Goal: Task Accomplishment & Management: Manage account settings

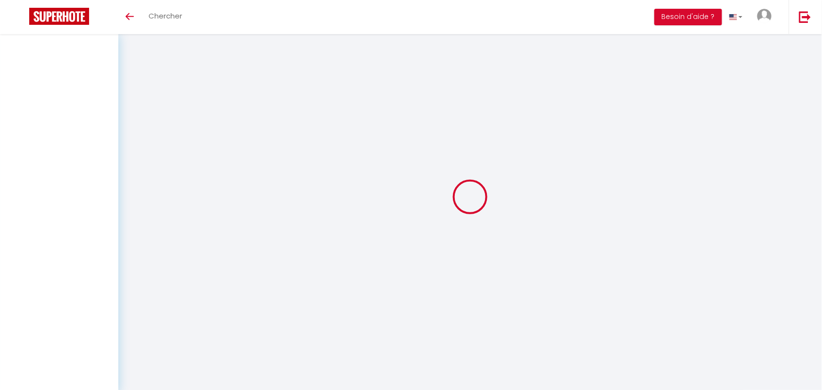
select select "fr"
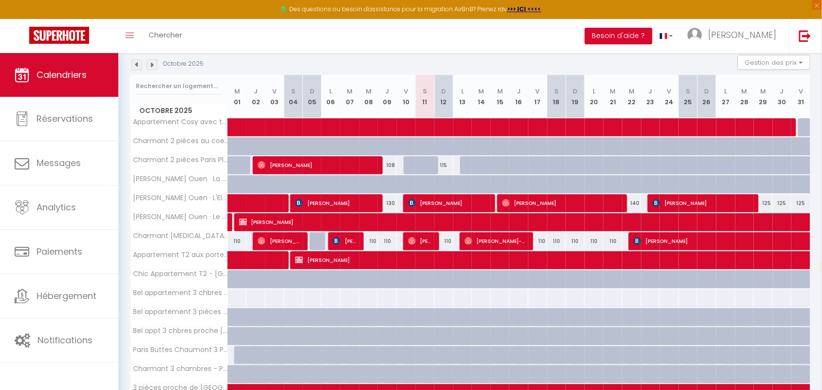
scroll to position [122, 0]
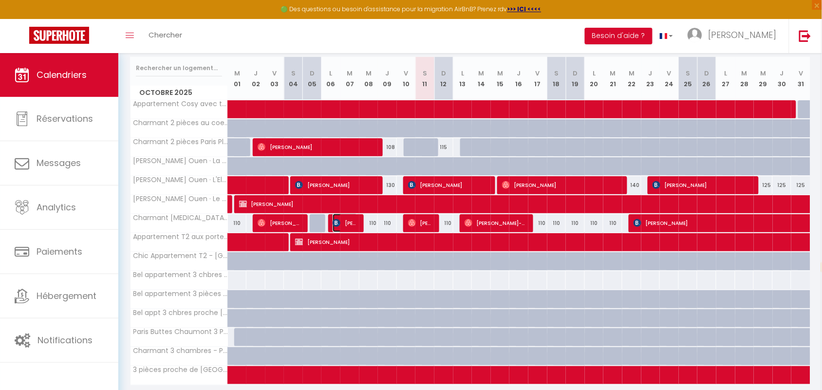
click at [346, 220] on span "[PERSON_NAME]" at bounding box center [345, 223] width 25 height 19
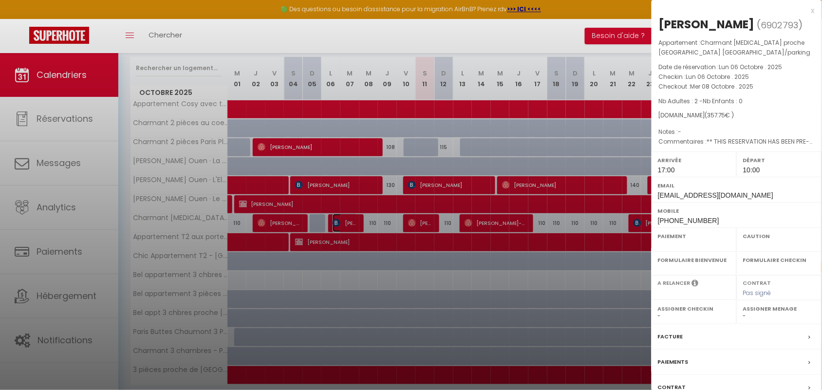
select select "OK"
select select "1"
select select "0"
select select "1"
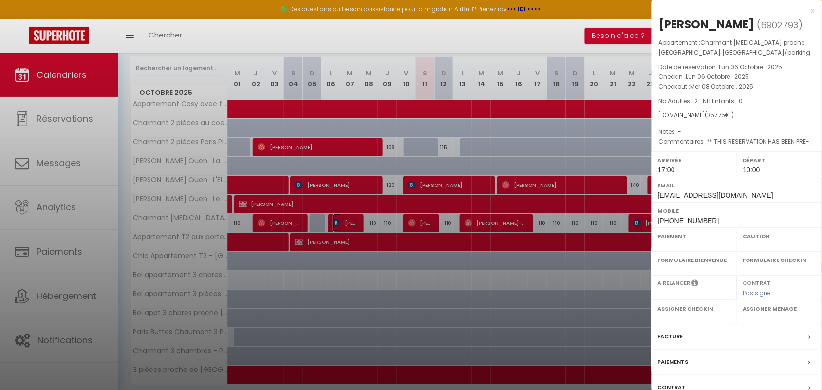
select select
select select "38947"
click at [499, 285] on div at bounding box center [411, 195] width 822 height 390
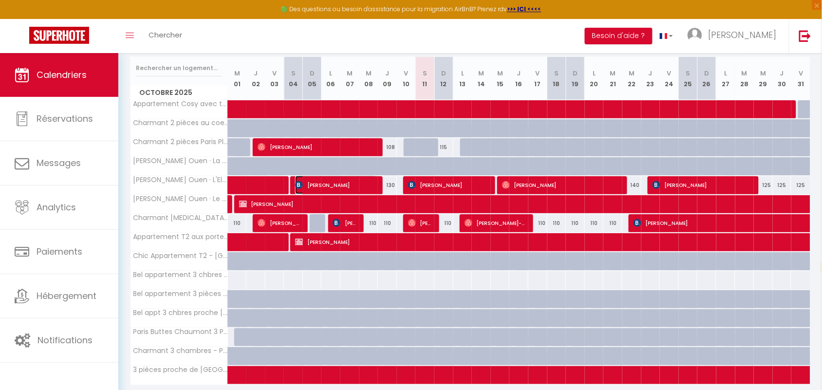
click at [345, 182] on span "[PERSON_NAME]" at bounding box center [336, 185] width 82 height 19
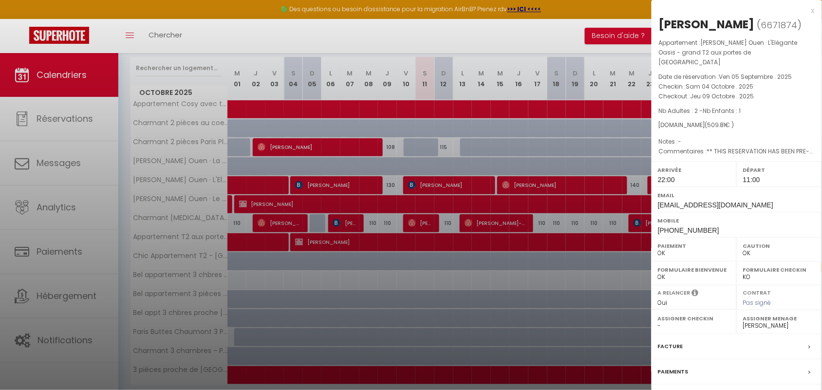
click at [351, 225] on div at bounding box center [411, 195] width 822 height 390
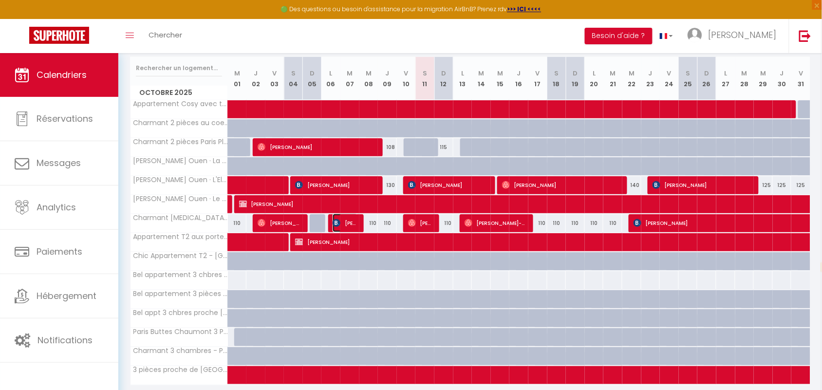
click at [351, 225] on span "[PERSON_NAME]" at bounding box center [345, 223] width 25 height 19
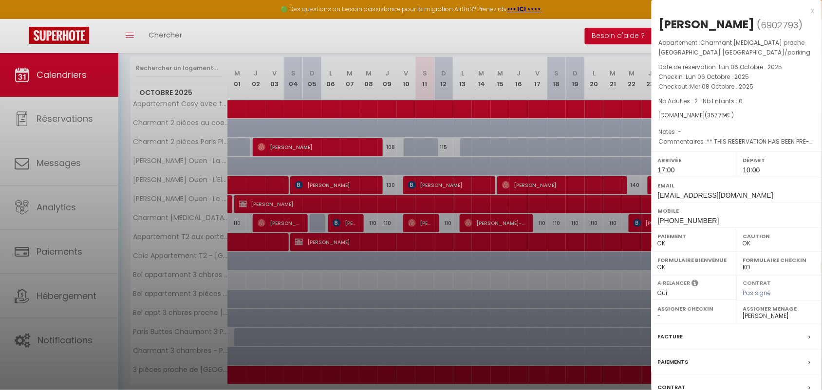
click at [418, 225] on div at bounding box center [411, 195] width 822 height 390
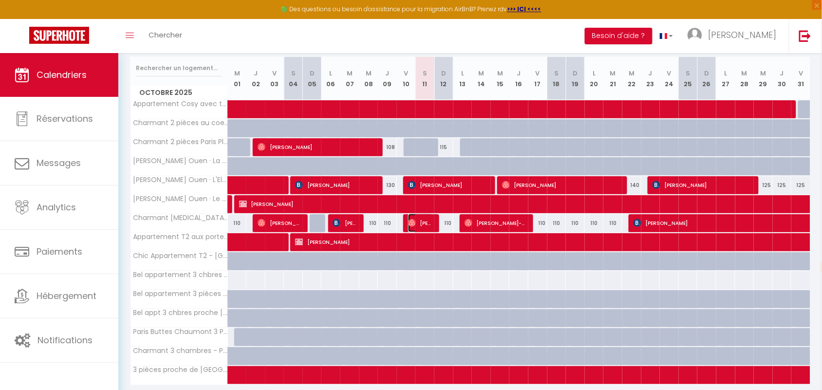
click at [418, 225] on span "[PERSON_NAME]" at bounding box center [420, 223] width 25 height 19
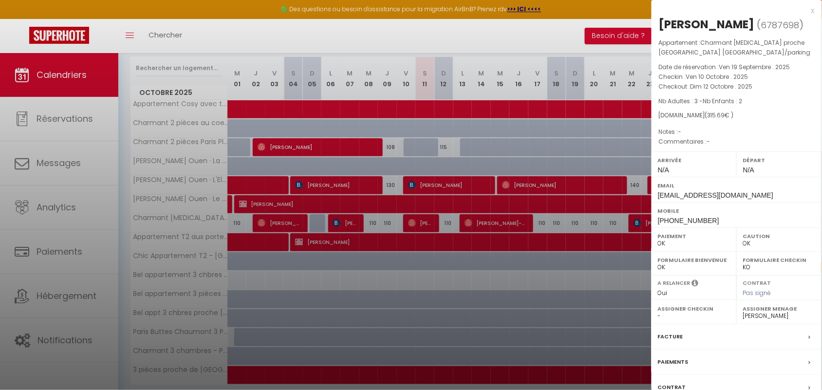
click at [347, 220] on div at bounding box center [411, 195] width 822 height 390
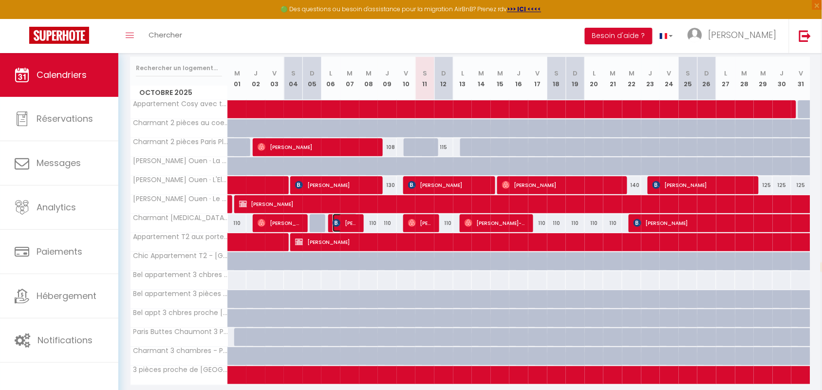
click at [347, 220] on span "[PERSON_NAME]" at bounding box center [345, 223] width 25 height 19
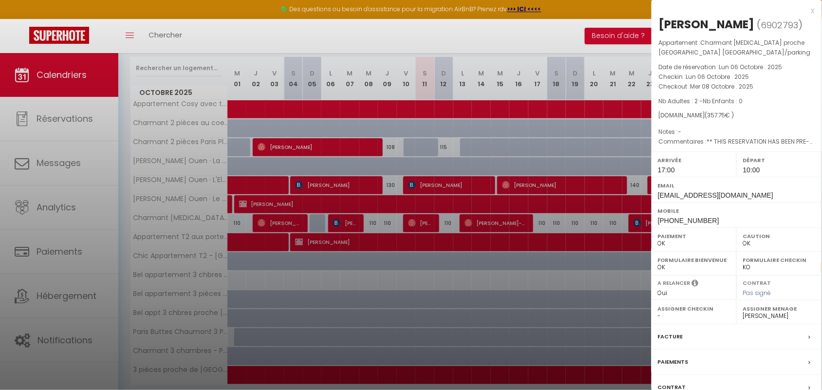
click at [414, 184] on div at bounding box center [411, 195] width 822 height 390
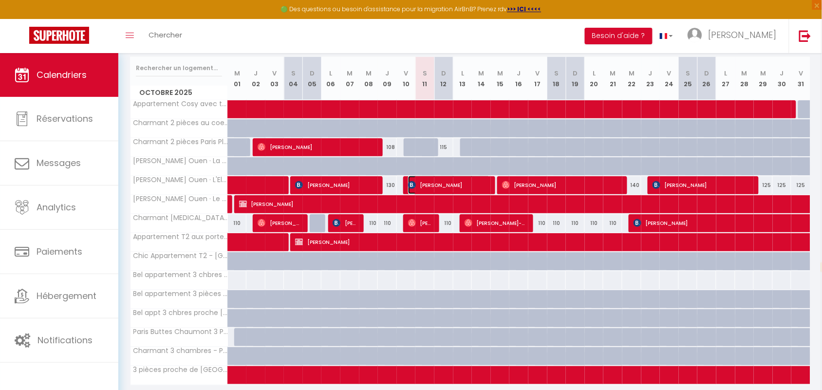
click at [418, 188] on span "[PERSON_NAME]" at bounding box center [449, 185] width 82 height 19
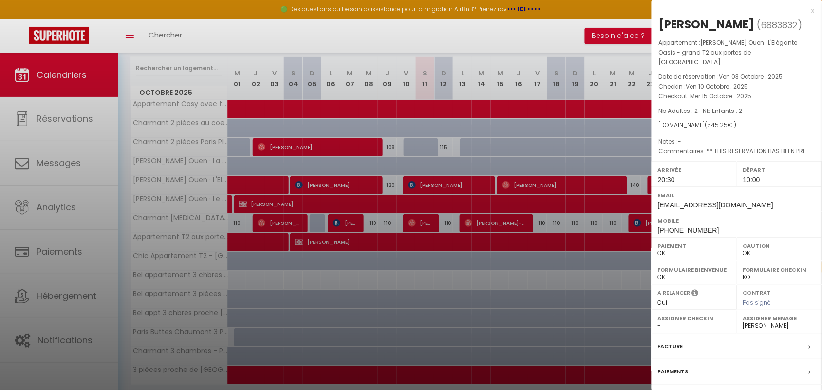
click at [463, 188] on div at bounding box center [411, 195] width 822 height 390
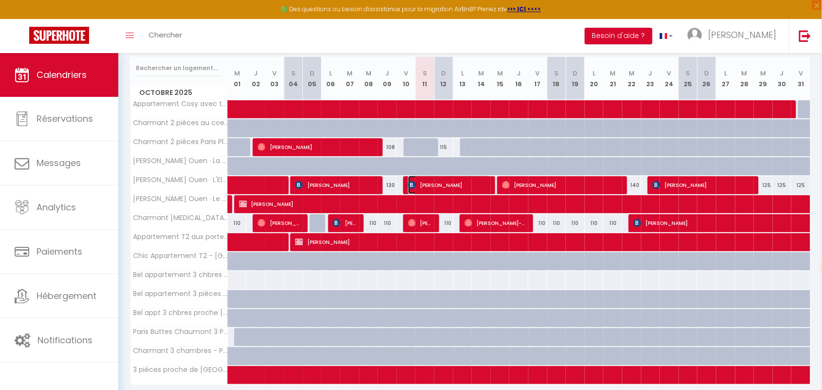
click at [463, 187] on span "[PERSON_NAME]" at bounding box center [449, 185] width 82 height 19
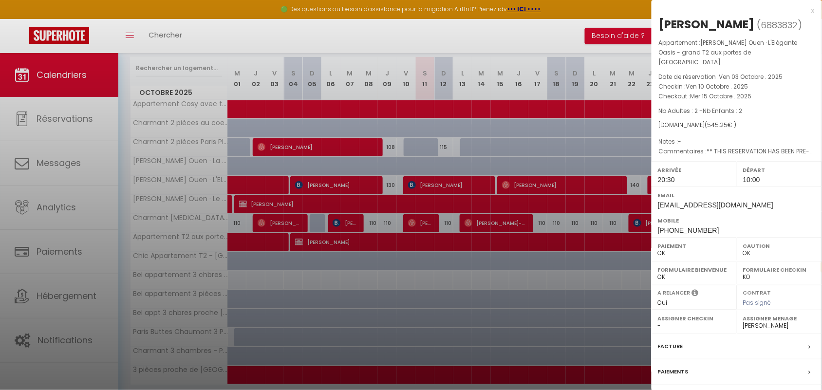
click at [507, 187] on div at bounding box center [411, 195] width 822 height 390
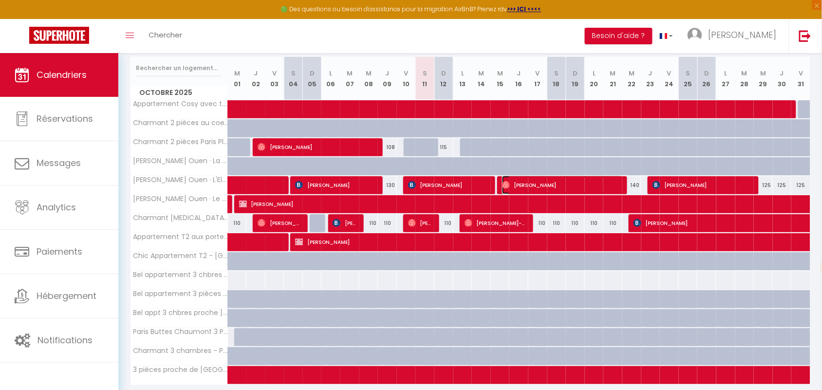
click at [507, 187] on img at bounding box center [506, 185] width 8 height 8
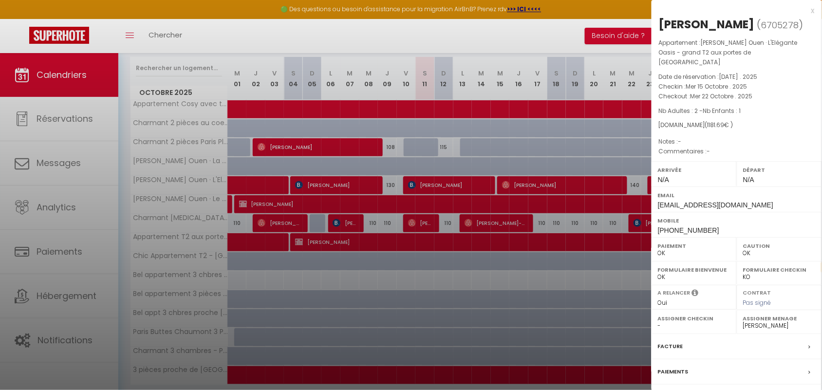
click at [503, 222] on div at bounding box center [411, 195] width 822 height 390
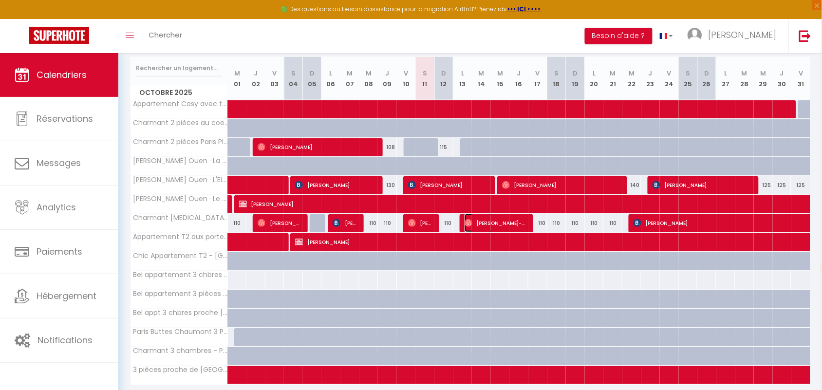
click at [503, 222] on span "[PERSON_NAME]-Van-Can" at bounding box center [496, 223] width 63 height 19
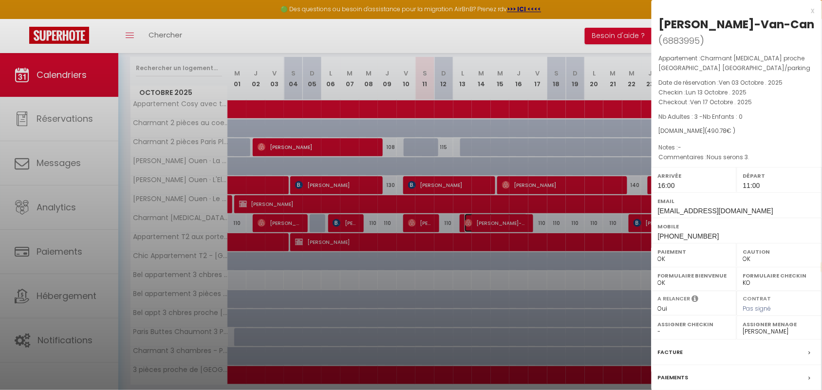
select select "1"
click at [285, 223] on div at bounding box center [411, 195] width 822 height 390
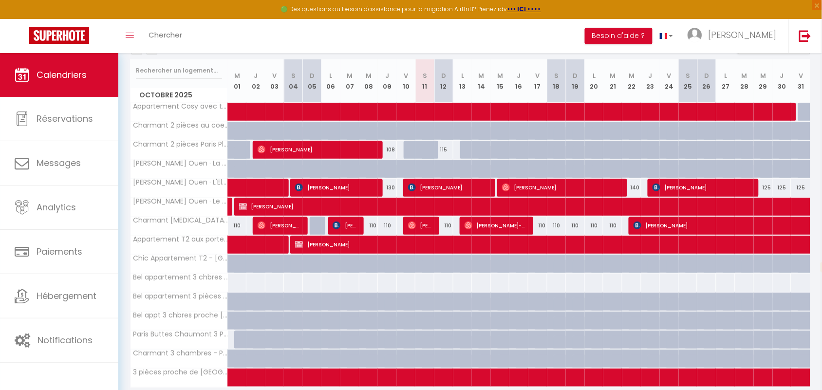
scroll to position [98, 0]
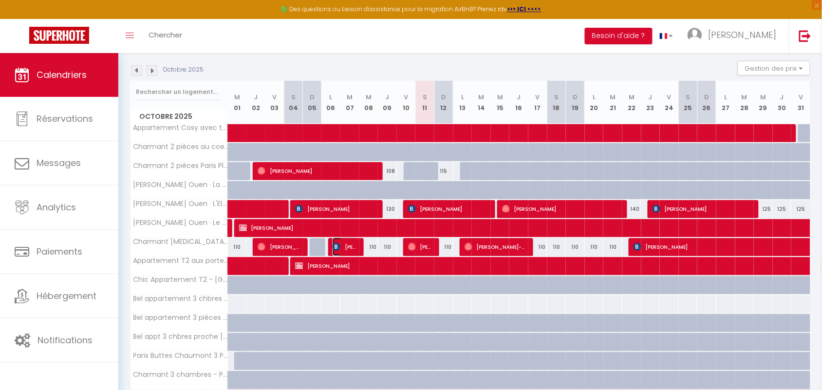
click at [352, 252] on span "[PERSON_NAME]" at bounding box center [345, 247] width 25 height 19
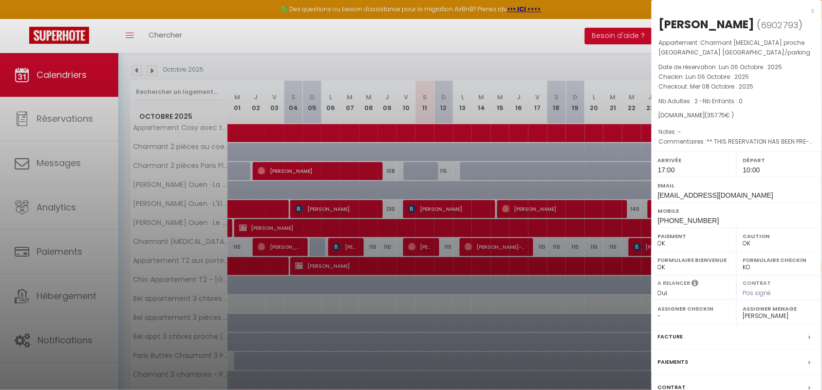
click at [475, 208] on div at bounding box center [411, 195] width 822 height 390
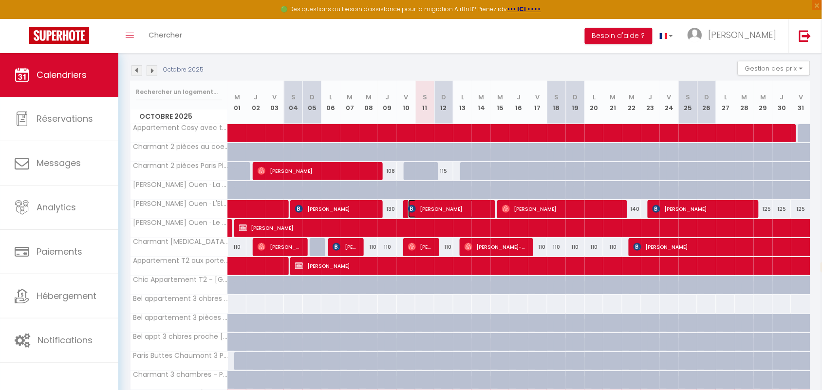
click at [475, 208] on span "[PERSON_NAME]" at bounding box center [449, 209] width 82 height 19
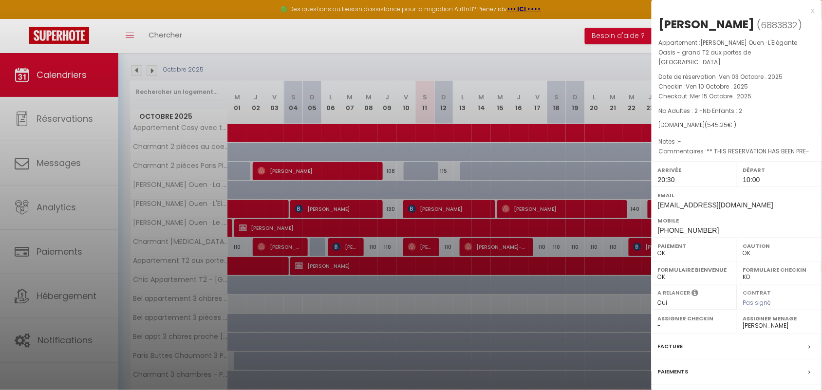
click at [814, 8] on div "x" at bounding box center [733, 11] width 163 height 12
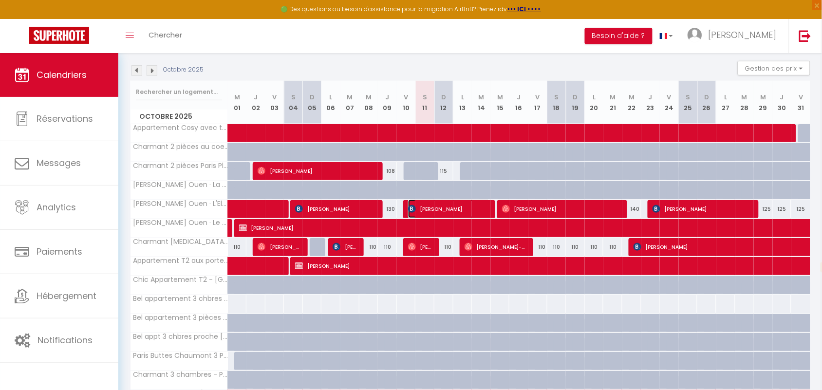
click at [444, 212] on span "[PERSON_NAME]" at bounding box center [449, 209] width 82 height 19
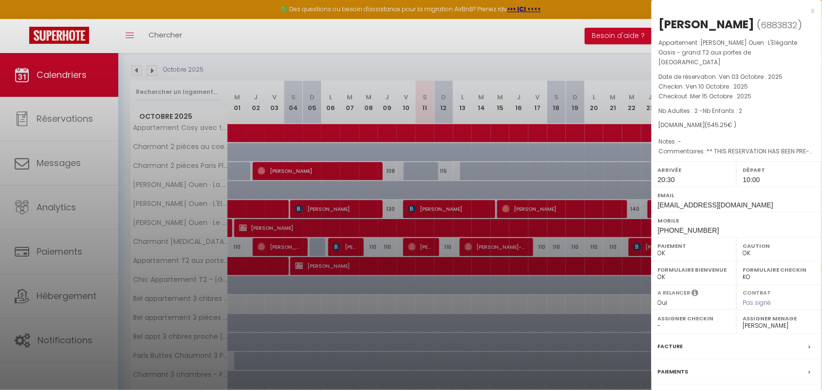
click at [813, 9] on div "x" at bounding box center [733, 11] width 163 height 12
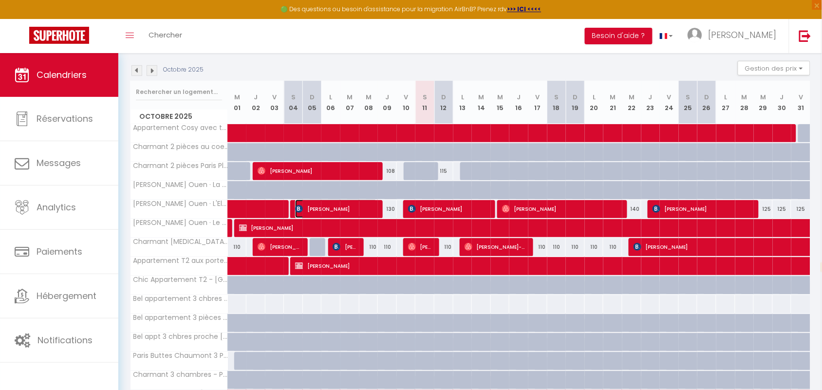
click at [364, 211] on span "[PERSON_NAME]" at bounding box center [336, 209] width 82 height 19
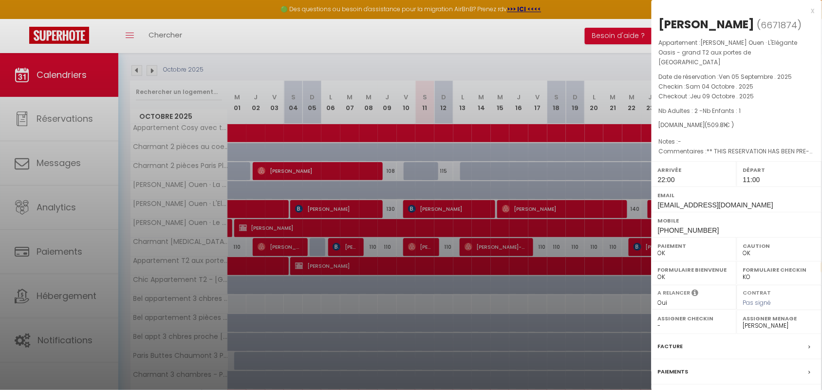
click at [814, 12] on div "x" at bounding box center [733, 11] width 163 height 12
